Goal: Navigation & Orientation: Find specific page/section

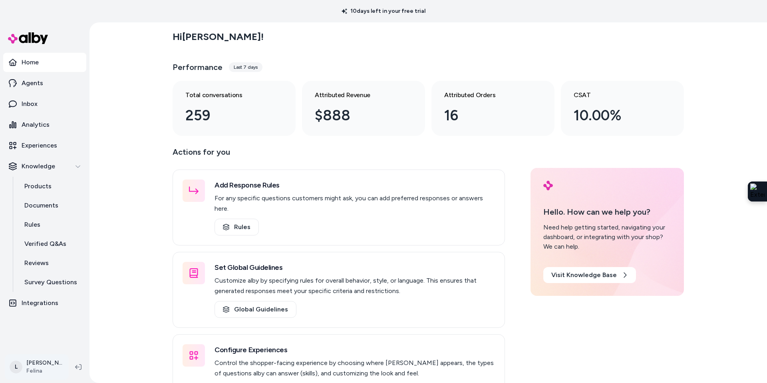
click at [33, 365] on html "10 days left in your free trial Home Agents Inbox Analytics Experiences Knowled…" at bounding box center [383, 191] width 767 height 383
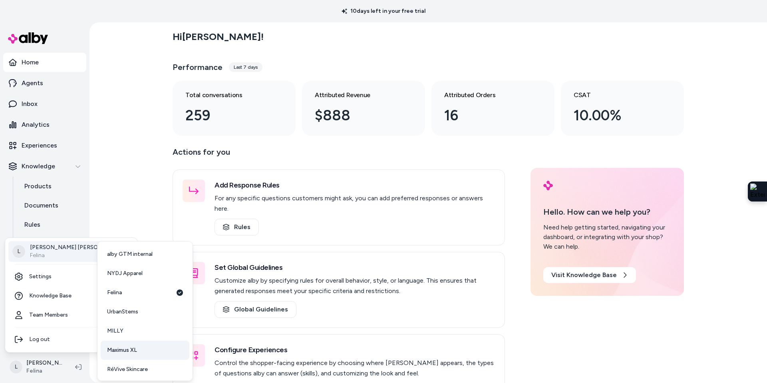
click at [126, 349] on span "Maximus XL" at bounding box center [122, 350] width 30 height 8
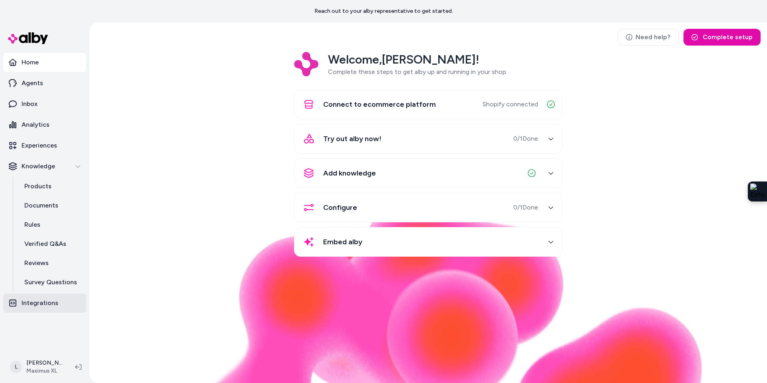
click at [46, 305] on p "Integrations" at bounding box center [40, 303] width 37 height 10
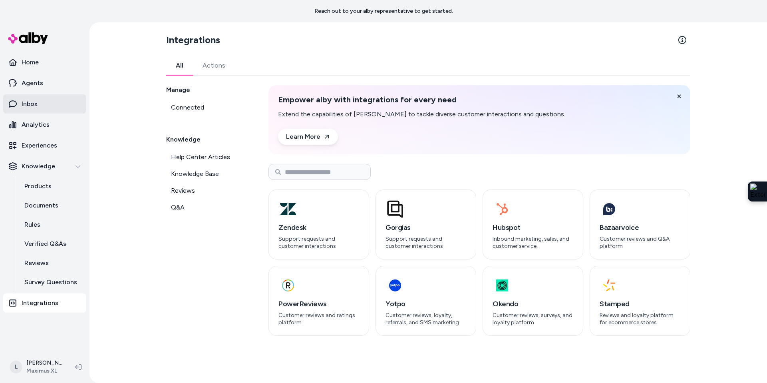
click at [38, 113] on link "Inbox" at bounding box center [44, 103] width 83 height 19
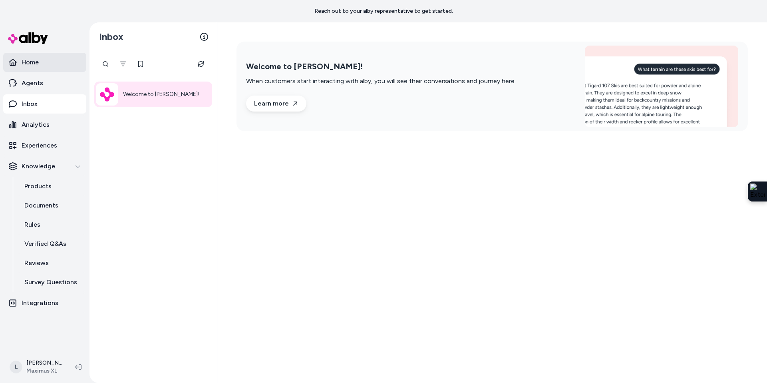
click at [28, 63] on p "Home" at bounding box center [30, 63] width 17 height 10
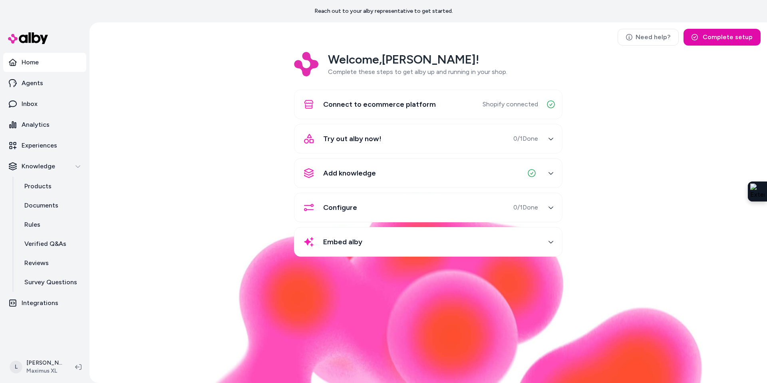
click at [408, 172] on div "Add knowledge" at bounding box center [418, 172] width 239 height 19
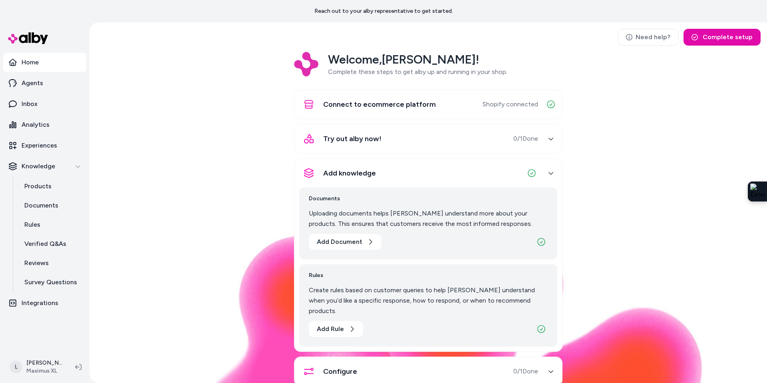
click at [445, 172] on div "Add knowledge" at bounding box center [418, 172] width 239 height 19
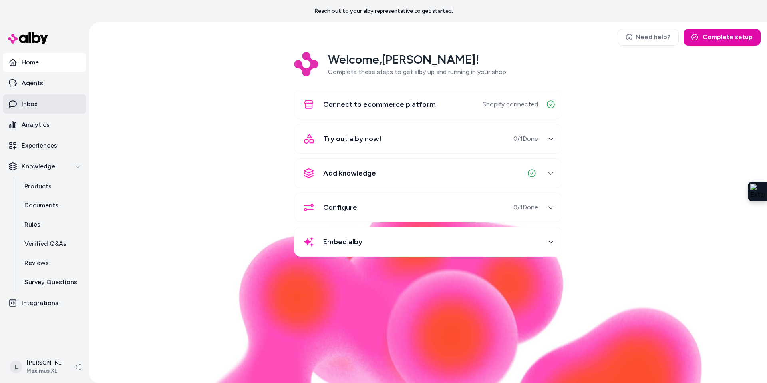
click at [54, 106] on link "Inbox" at bounding box center [44, 103] width 83 height 19
